Goal: Information Seeking & Learning: Learn about a topic

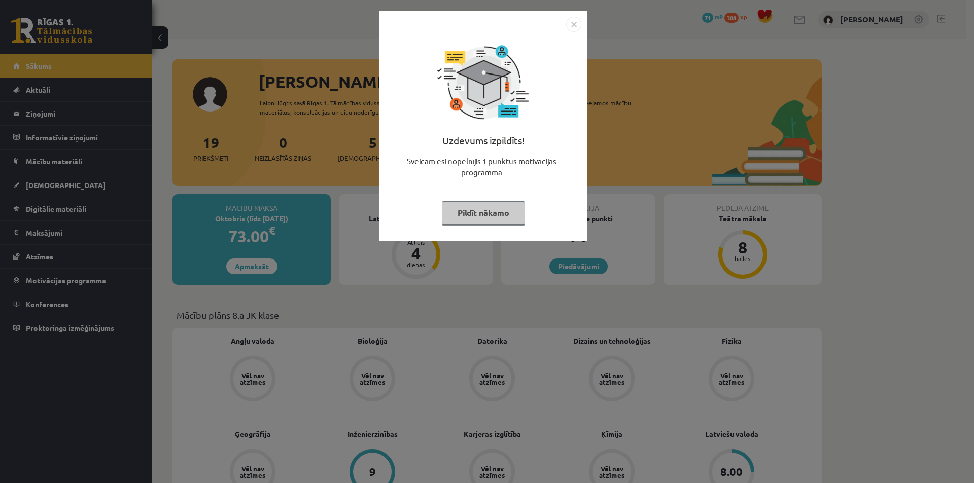
click at [576, 21] on img "Close" at bounding box center [573, 24] width 15 height 15
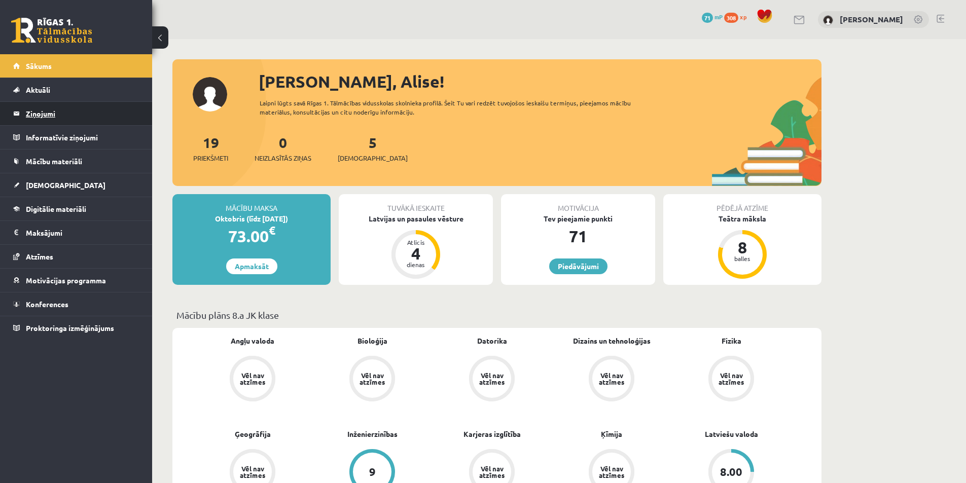
click at [59, 116] on legend "Ziņojumi 0" at bounding box center [83, 113] width 114 height 23
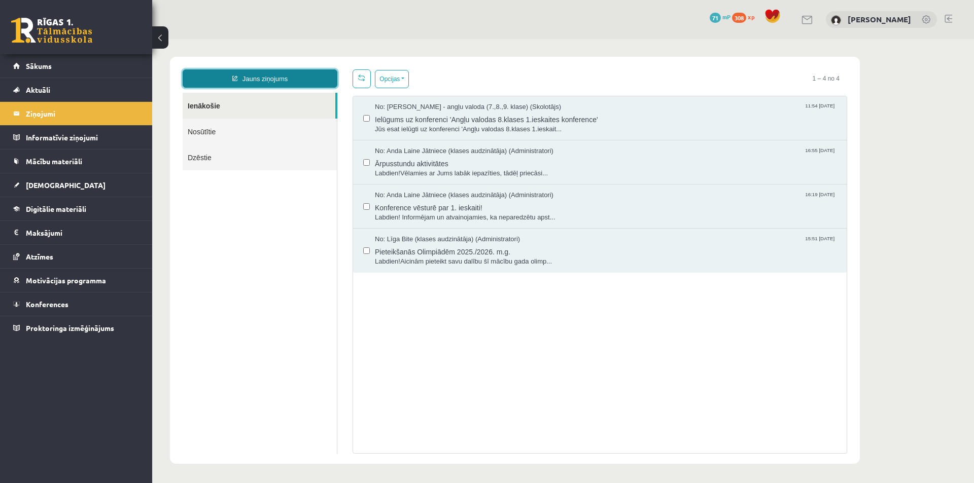
click at [300, 81] on link "Jauns ziņojums" at bounding box center [260, 79] width 155 height 18
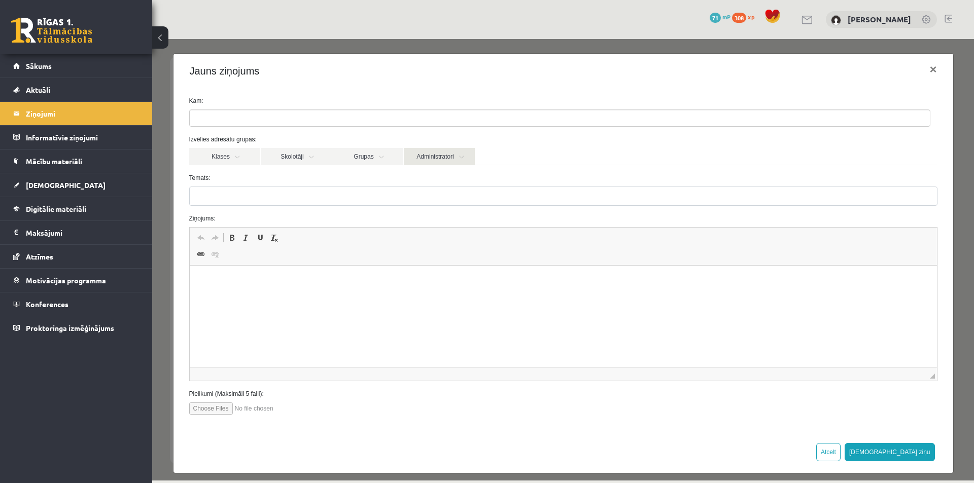
click at [455, 156] on link "Administratori" at bounding box center [439, 156] width 71 height 17
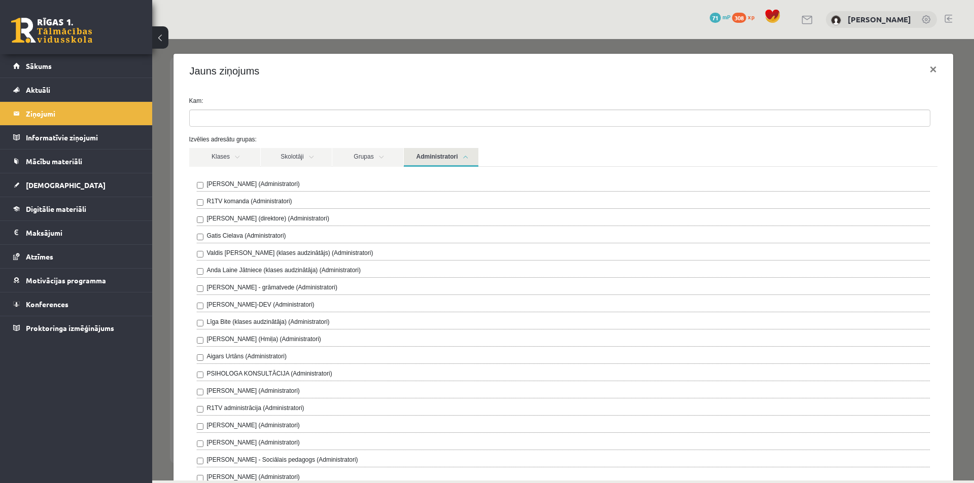
click at [455, 156] on link "Administratori" at bounding box center [441, 157] width 75 height 19
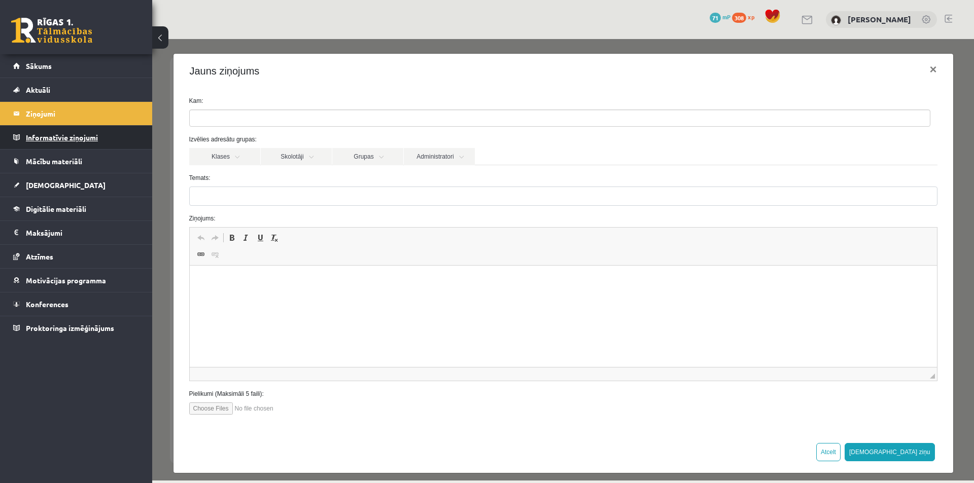
click at [85, 141] on legend "Informatīvie ziņojumi 0" at bounding box center [83, 137] width 114 height 23
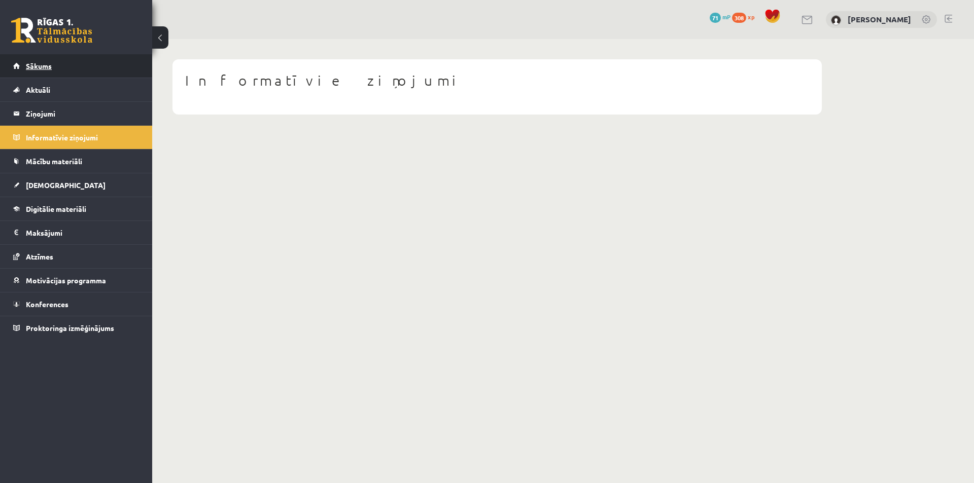
click at [41, 66] on span "Sākums" at bounding box center [39, 65] width 26 height 9
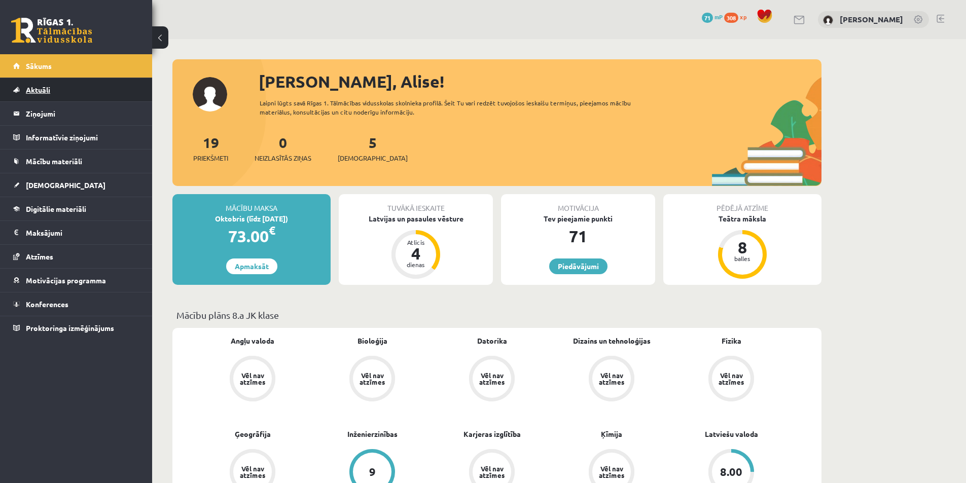
click at [45, 89] on span "Aktuāli" at bounding box center [38, 89] width 24 height 9
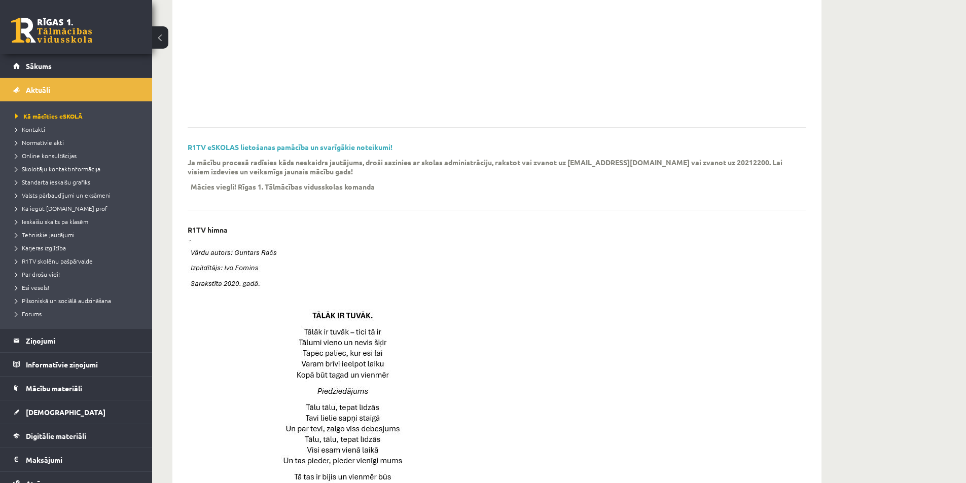
scroll to position [64, 0]
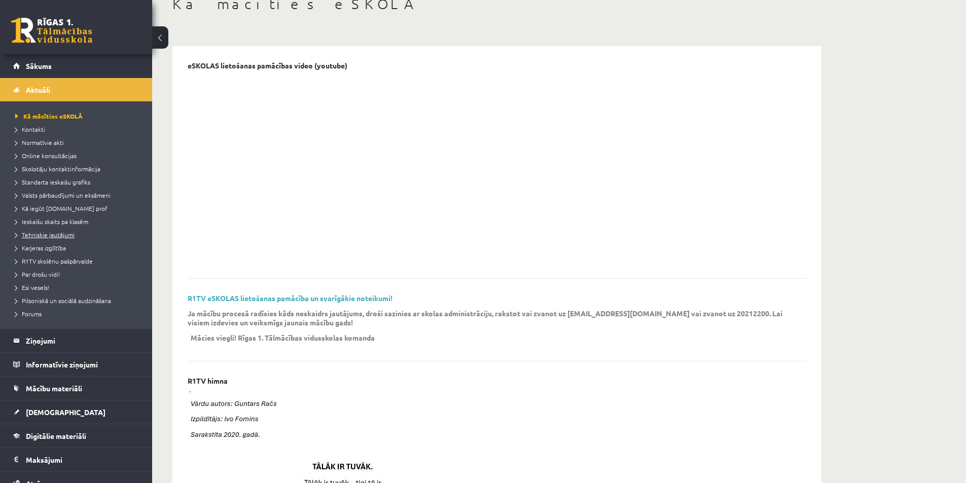
click at [65, 234] on span "Tehniskie jautājumi" at bounding box center [44, 235] width 59 height 8
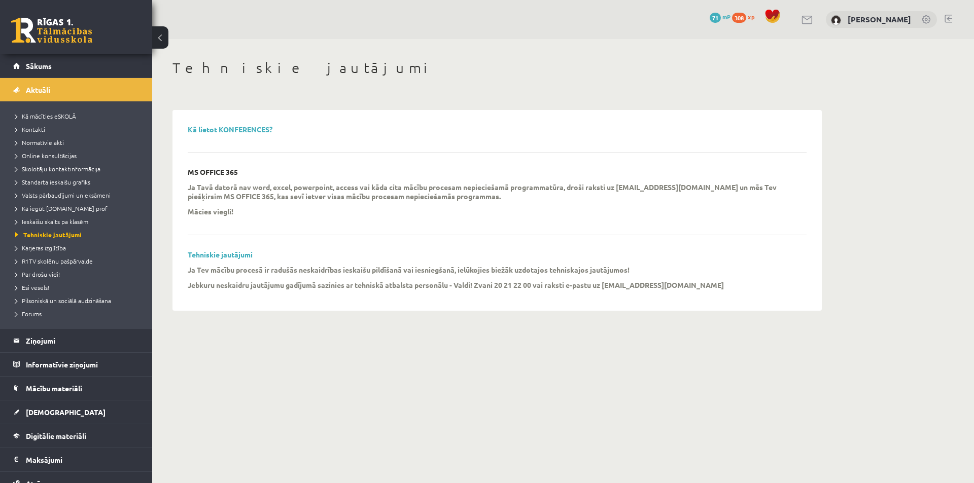
click at [949, 18] on link at bounding box center [949, 19] width 8 height 8
